Goal: Task Accomplishment & Management: Manage account settings

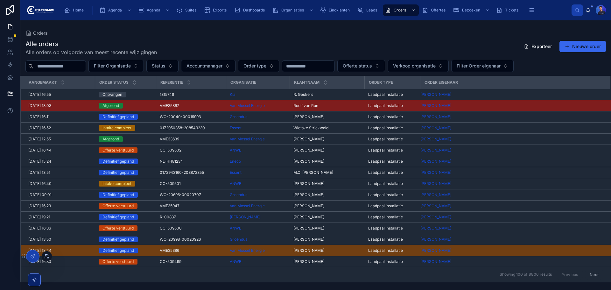
click at [47, 256] on icon at bounding box center [46, 256] width 5 height 5
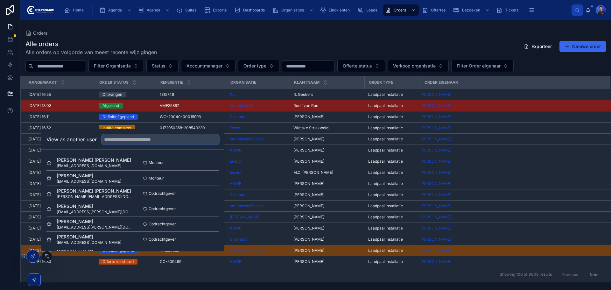
click at [165, 141] on input "text" at bounding box center [160, 139] width 117 height 10
type input "****"
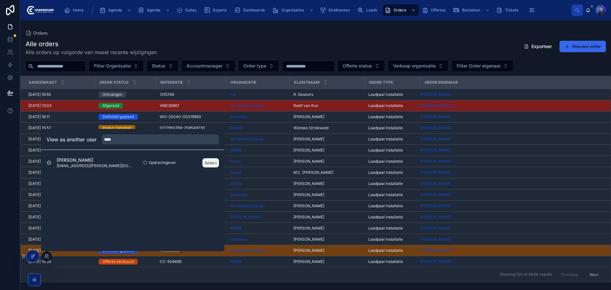
click at [207, 162] on button "Select" at bounding box center [210, 162] width 17 height 9
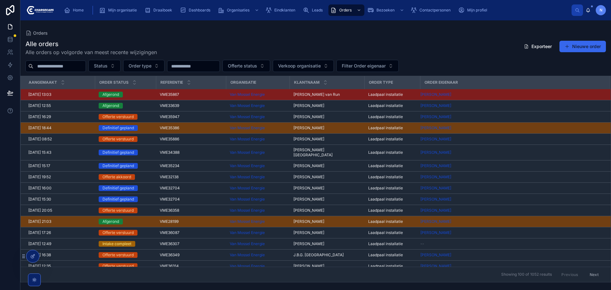
click at [483, 51] on div "Alle orders Alle orders op volgorde van meest recente wijzigingen Exporteer Nie…" at bounding box center [315, 47] width 581 height 17
click at [47, 257] on icon at bounding box center [46, 256] width 5 height 5
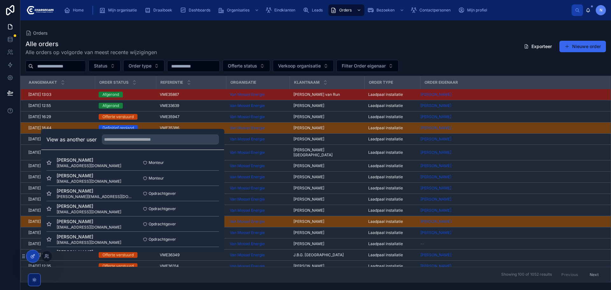
click at [33, 256] on icon at bounding box center [32, 256] width 5 height 5
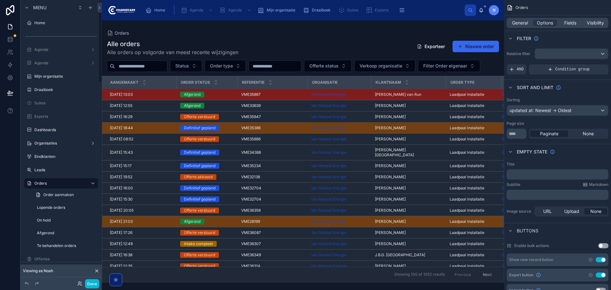
click at [96, 270] on icon at bounding box center [96, 271] width 3 height 3
